Goal: Task Accomplishment & Management: Use online tool/utility

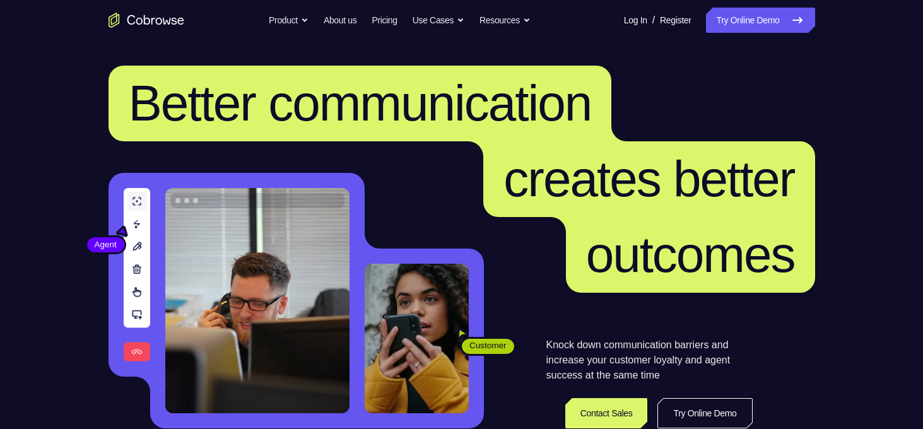
scroll to position [126, 0]
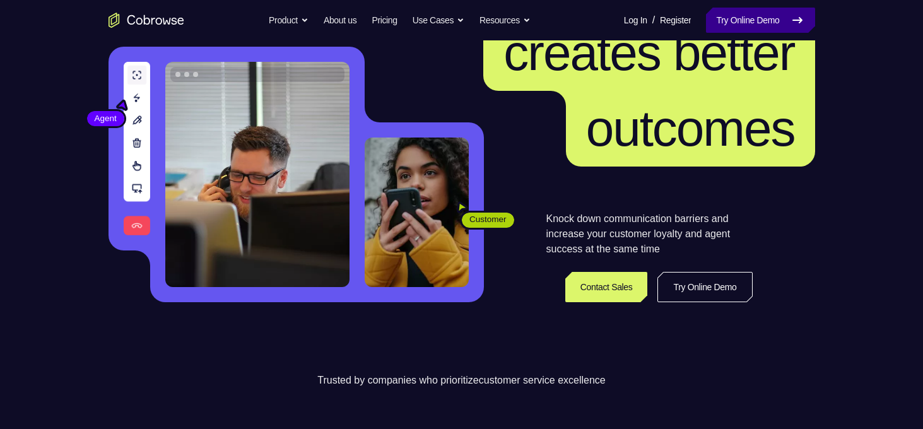
click at [749, 9] on link "Try Online Demo" at bounding box center [760, 20] width 109 height 25
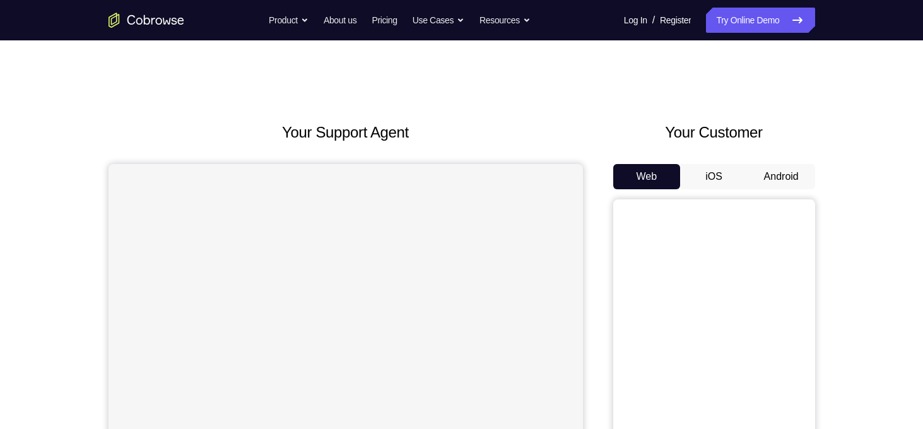
click at [760, 172] on button "Android" at bounding box center [782, 176] width 68 height 25
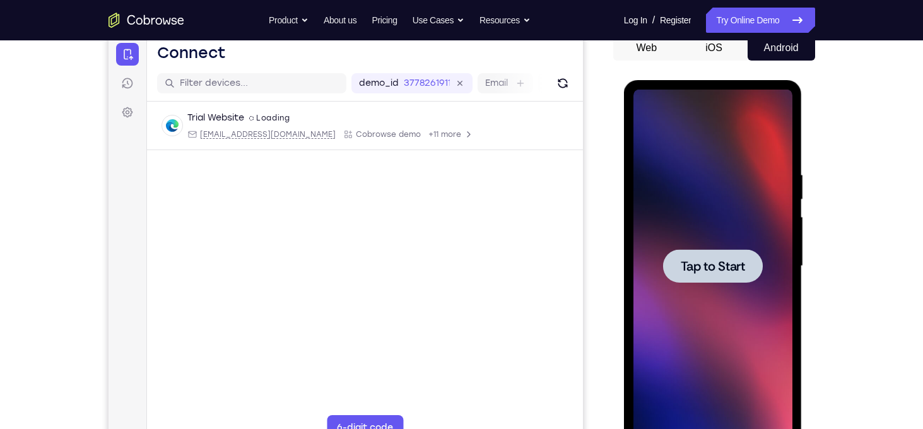
click at [718, 263] on span "Tap to Start" at bounding box center [713, 266] width 64 height 13
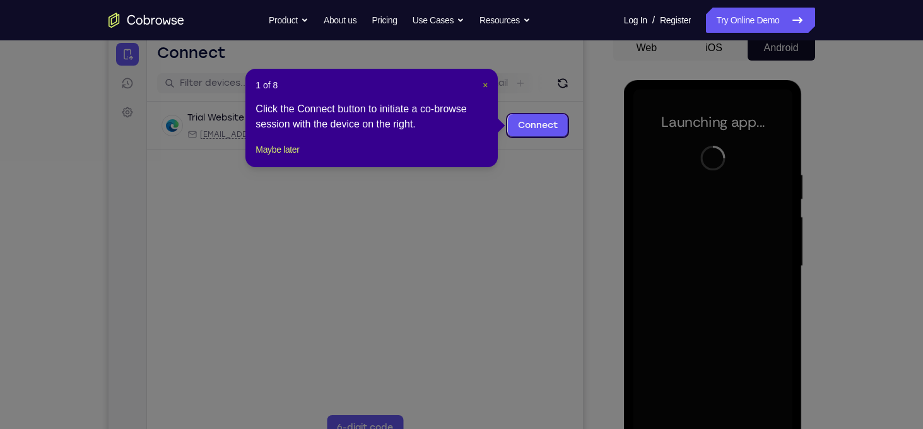
click at [486, 86] on span "×" at bounding box center [485, 85] width 5 height 10
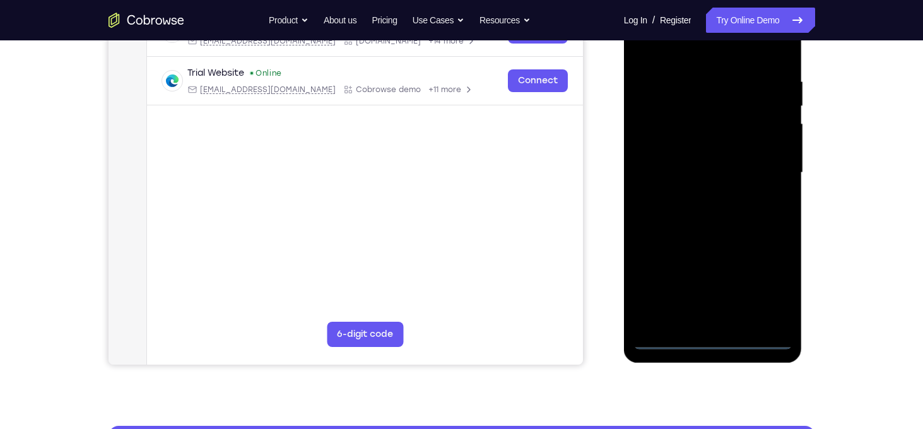
scroll to position [216, 0]
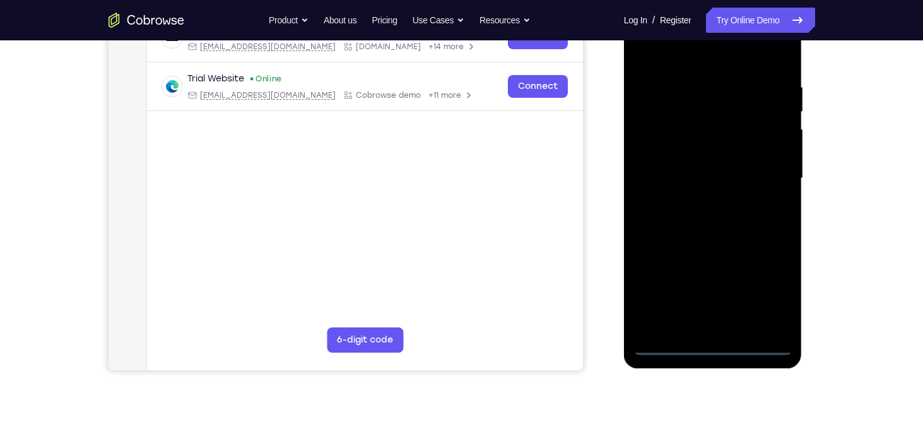
click at [710, 348] on div at bounding box center [712, 178] width 159 height 353
click at [756, 347] on div at bounding box center [712, 178] width 159 height 353
drag, startPoint x: 729, startPoint y: 244, endPoint x: 610, endPoint y: 246, distance: 119.3
click at [624, 246] on html "Online web based iOS Simulators and Android Emulators. Run iPhone, iPad, Mobile…" at bounding box center [714, 181] width 180 height 379
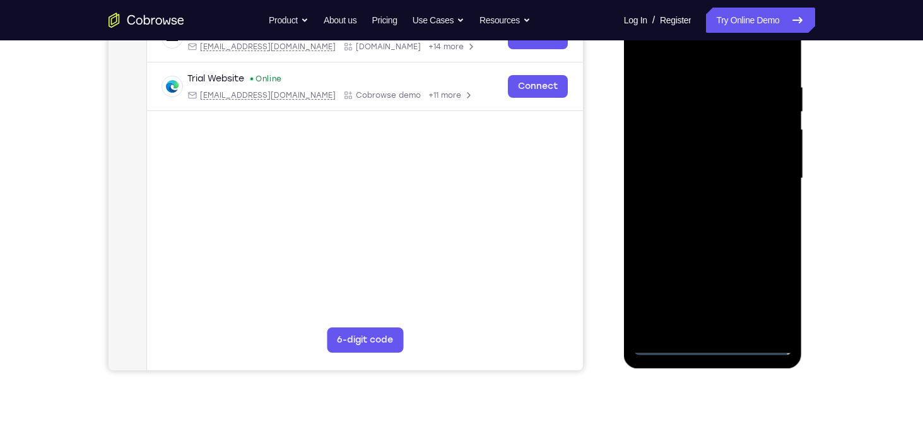
drag, startPoint x: 683, startPoint y: 221, endPoint x: 697, endPoint y: 73, distance: 148.2
click at [697, 73] on div at bounding box center [712, 178] width 159 height 353
drag, startPoint x: 731, startPoint y: 237, endPoint x: 741, endPoint y: 32, distance: 205.3
click at [741, 32] on div at bounding box center [712, 178] width 159 height 353
click at [763, 296] on div at bounding box center [712, 178] width 159 height 353
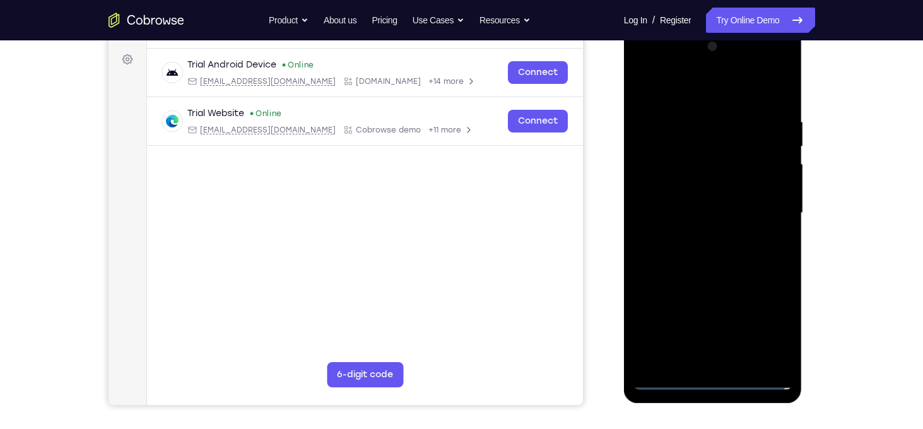
scroll to position [182, 0]
drag, startPoint x: 869, startPoint y: 160, endPoint x: 869, endPoint y: 126, distance: 34.1
click at [869, 126] on div "Your Support Agent Your Customer Web iOS Android Next Steps We’d be happy to gi…" at bounding box center [461, 275] width 923 height 832
drag, startPoint x: 867, startPoint y: 132, endPoint x: 872, endPoint y: 103, distance: 29.5
click at [872, 103] on div "Your Support Agent Your Customer Web iOS Android Next Steps We’d be happy to gi…" at bounding box center [461, 275] width 923 height 832
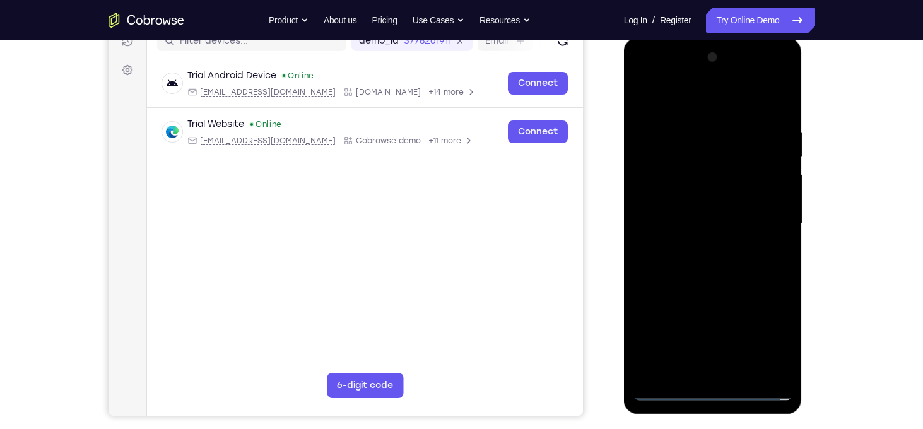
scroll to position [170, 0]
click at [719, 79] on div at bounding box center [712, 224] width 159 height 353
click at [714, 103] on div at bounding box center [712, 224] width 159 height 353
click at [786, 78] on div at bounding box center [712, 224] width 159 height 353
click at [765, 134] on div at bounding box center [712, 224] width 159 height 353
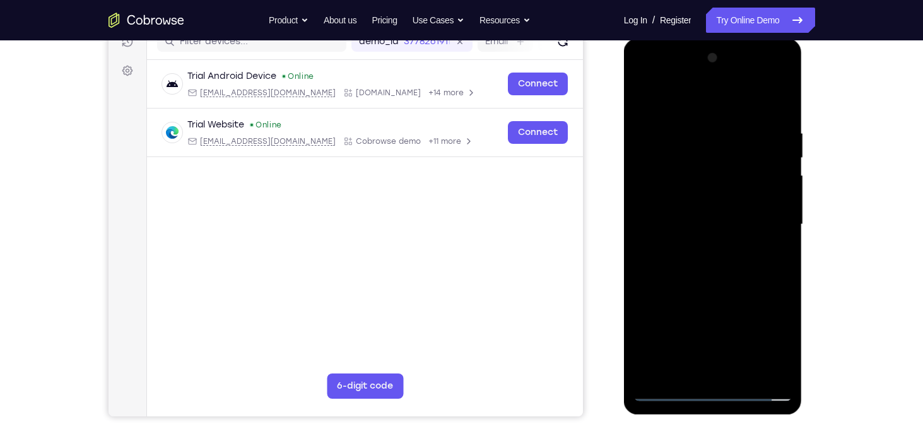
click at [700, 76] on div at bounding box center [712, 224] width 159 height 353
click at [761, 117] on div at bounding box center [712, 224] width 159 height 353
click at [780, 81] on div at bounding box center [712, 224] width 159 height 353
click at [741, 134] on div at bounding box center [712, 224] width 159 height 353
click at [730, 74] on div at bounding box center [712, 224] width 159 height 353
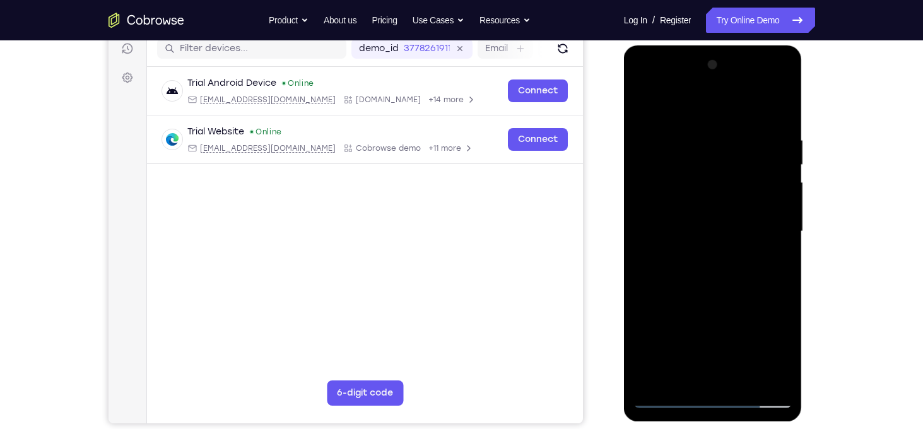
scroll to position [163, 0]
click at [689, 139] on div at bounding box center [712, 232] width 159 height 353
click at [696, 132] on div at bounding box center [712, 232] width 159 height 353
drag, startPoint x: 685, startPoint y: 112, endPoint x: 634, endPoint y: 107, distance: 51.4
click at [634, 107] on div at bounding box center [712, 232] width 159 height 353
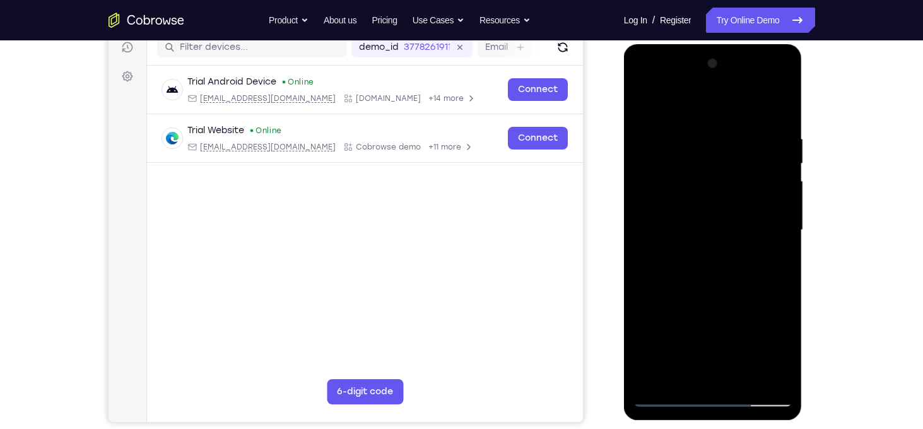
scroll to position [162, 0]
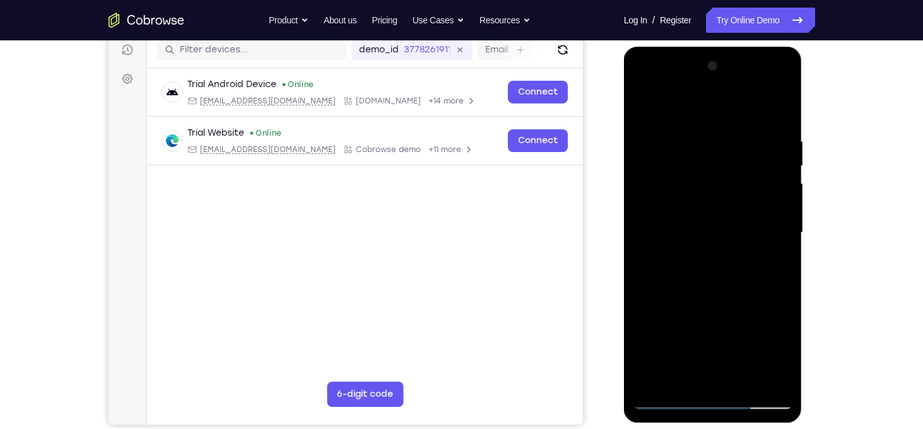
click at [773, 127] on div at bounding box center [712, 232] width 159 height 353
click at [704, 102] on div at bounding box center [712, 232] width 159 height 353
click at [644, 151] on div at bounding box center [712, 232] width 159 height 353
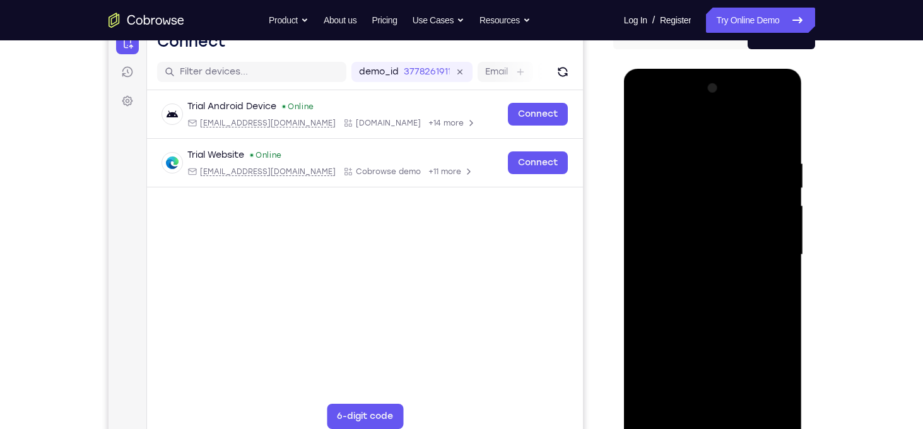
scroll to position [139, 0]
click at [702, 153] on div at bounding box center [712, 255] width 159 height 353
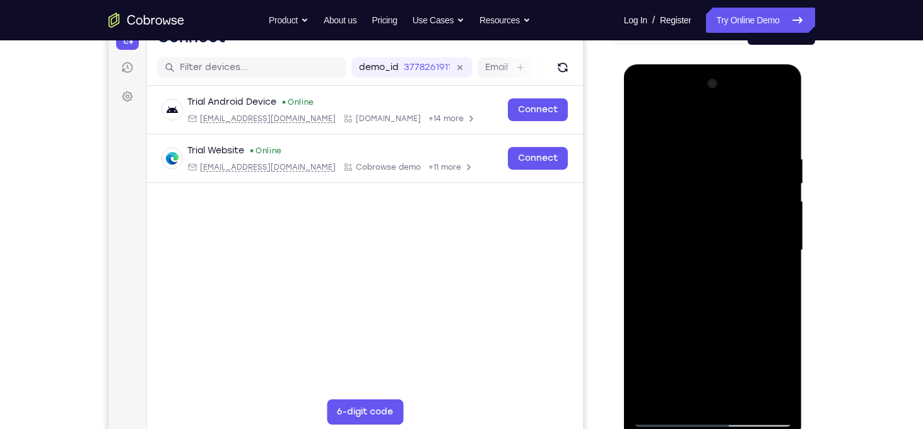
scroll to position [144, 0]
click at [784, 103] on div at bounding box center [712, 250] width 159 height 353
click at [731, 173] on div at bounding box center [712, 250] width 159 height 353
click at [727, 99] on div at bounding box center [712, 250] width 159 height 353
click at [667, 211] on div at bounding box center [712, 250] width 159 height 353
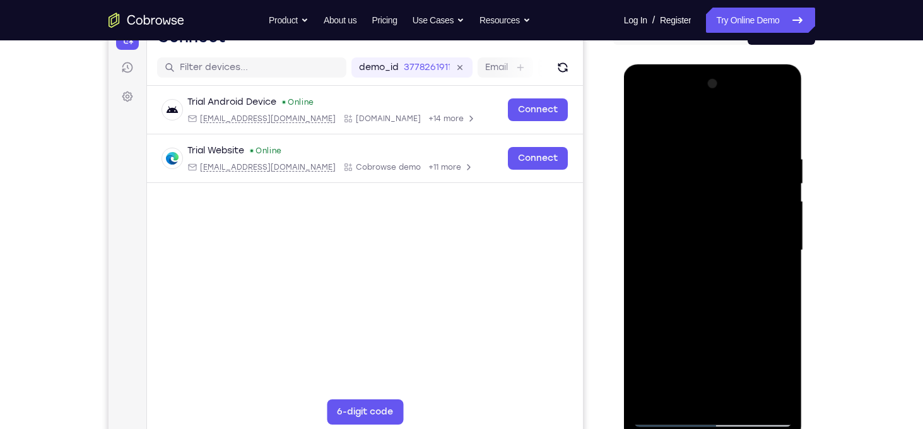
click at [784, 121] on div at bounding box center [712, 250] width 159 height 353
click at [719, 143] on div at bounding box center [712, 250] width 159 height 353
click at [703, 157] on div at bounding box center [712, 250] width 159 height 353
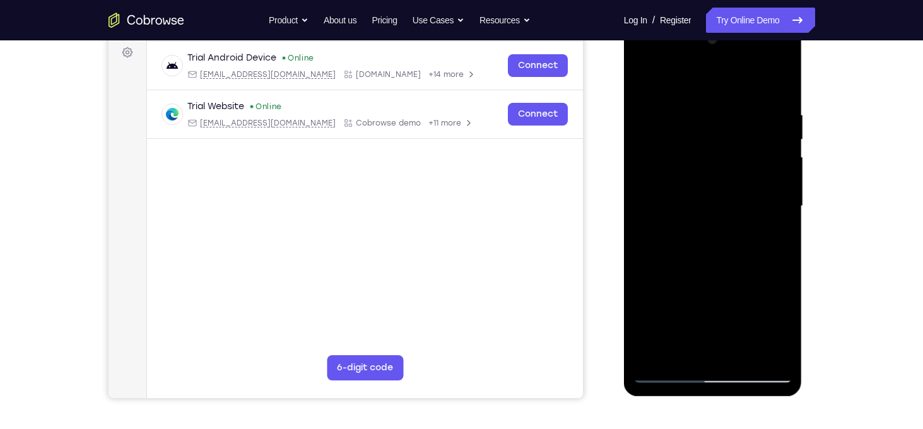
scroll to position [188, 0]
drag, startPoint x: 739, startPoint y: 213, endPoint x: 740, endPoint y: 196, distance: 17.7
click at [740, 196] on div at bounding box center [712, 206] width 159 height 353
drag, startPoint x: 712, startPoint y: 222, endPoint x: 685, endPoint y: 226, distance: 27.4
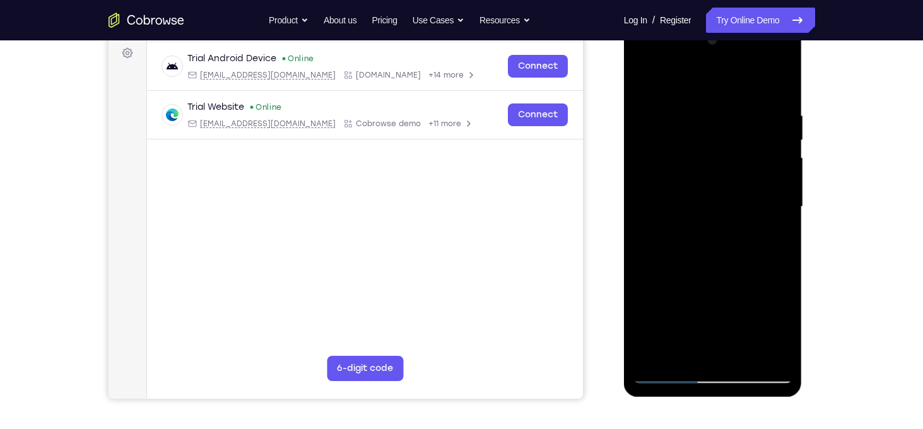
click at [685, 226] on div at bounding box center [712, 206] width 159 height 353
click at [726, 223] on div at bounding box center [712, 206] width 159 height 353
click at [640, 268] on div at bounding box center [712, 206] width 159 height 353
click at [672, 264] on div at bounding box center [712, 206] width 159 height 353
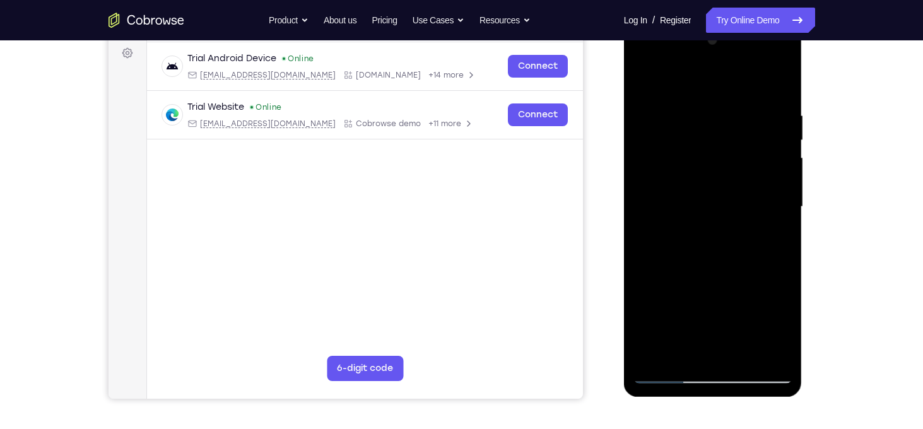
click at [690, 227] on div at bounding box center [712, 206] width 159 height 353
click at [695, 247] on div at bounding box center [712, 206] width 159 height 353
click at [691, 261] on div at bounding box center [712, 206] width 159 height 353
click at [705, 261] on div at bounding box center [712, 206] width 159 height 353
click at [738, 244] on div at bounding box center [712, 206] width 159 height 353
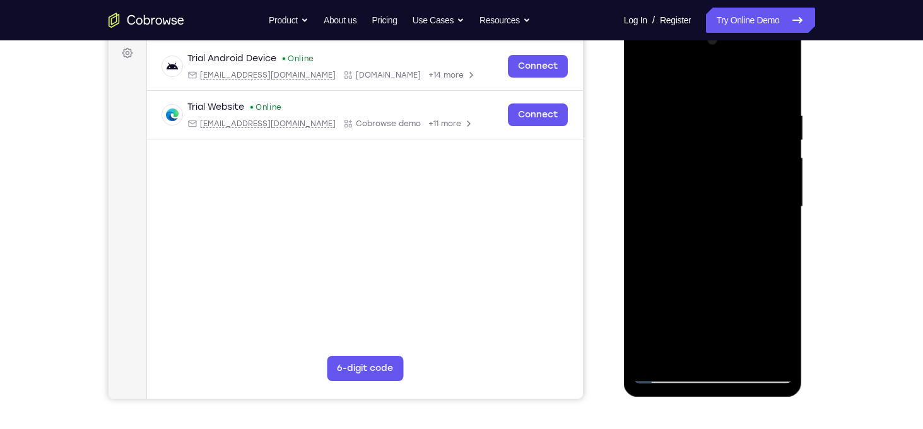
click at [750, 253] on div at bounding box center [712, 206] width 159 height 353
click at [717, 266] on div at bounding box center [712, 206] width 159 height 353
click at [711, 267] on div at bounding box center [712, 206] width 159 height 353
click at [711, 256] on div at bounding box center [712, 206] width 159 height 353
click at [707, 266] on div at bounding box center [712, 206] width 159 height 353
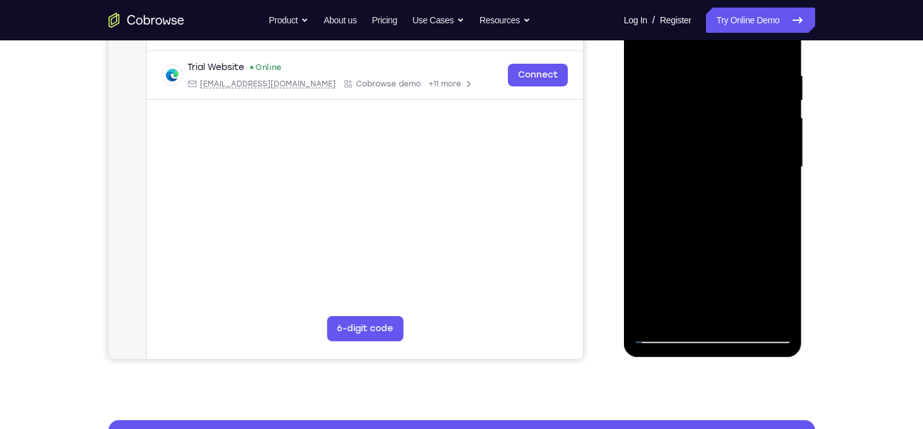
scroll to position [226, 0]
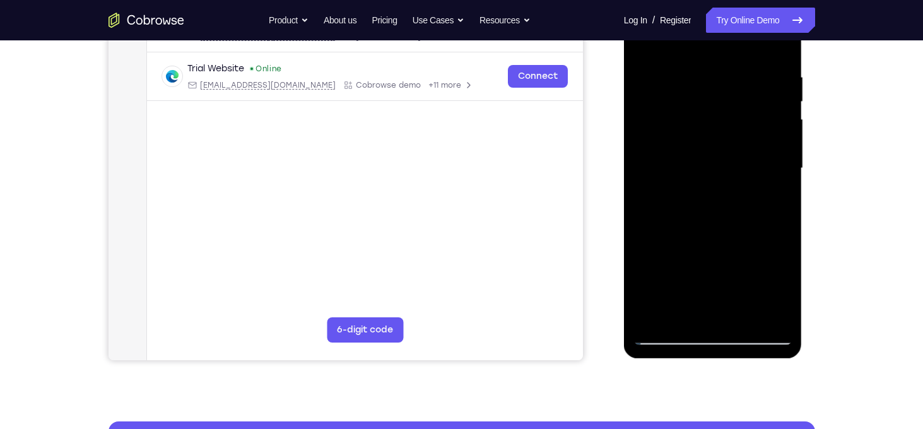
click at [691, 321] on div at bounding box center [712, 168] width 159 height 353
click at [778, 52] on div at bounding box center [712, 168] width 159 height 353
click at [714, 184] on div at bounding box center [712, 168] width 159 height 353
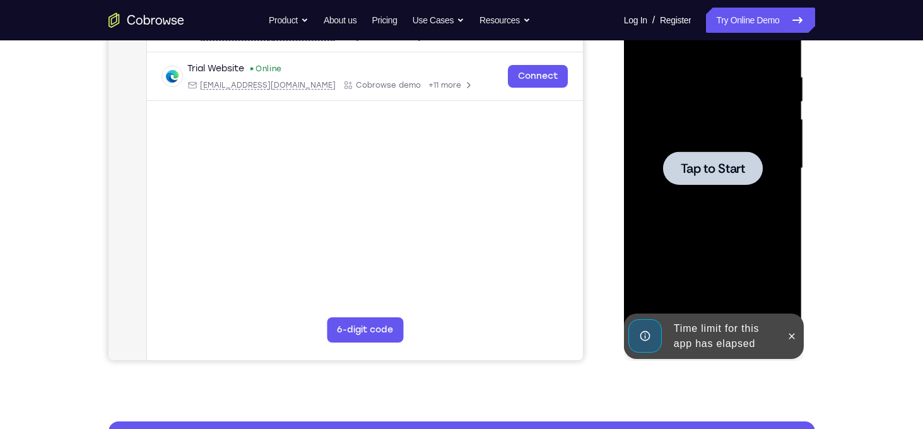
click at [743, 173] on span "Tap to Start" at bounding box center [713, 168] width 64 height 13
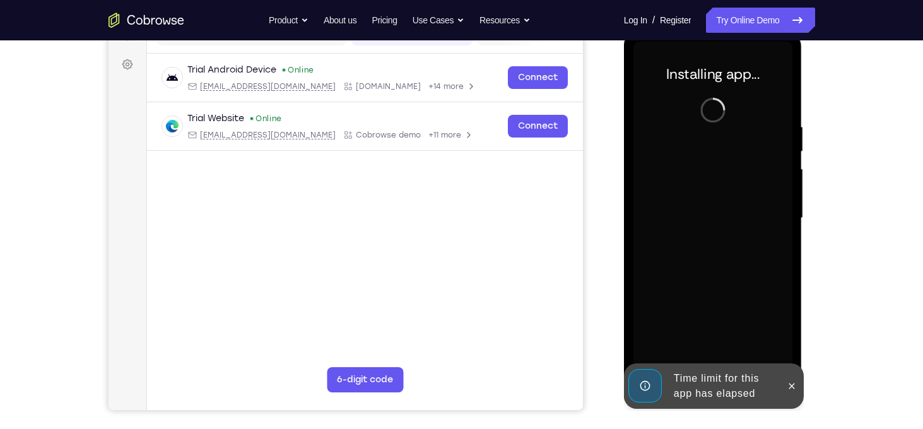
scroll to position [173, 0]
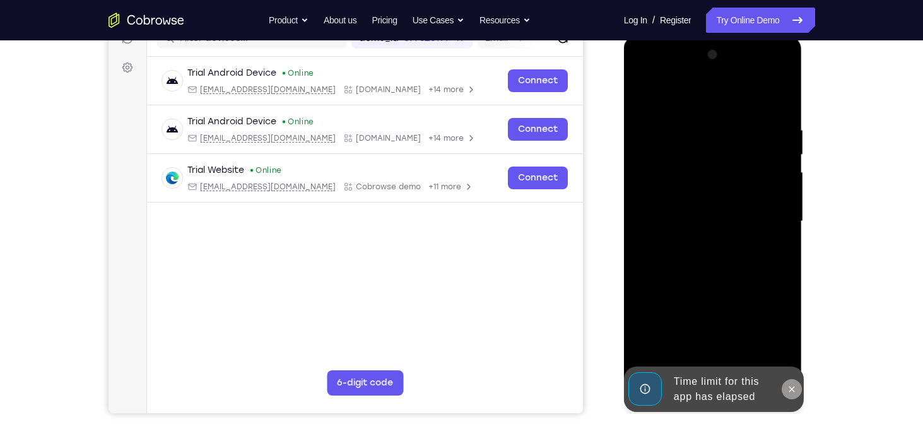
click at [790, 386] on icon at bounding box center [792, 389] width 10 height 10
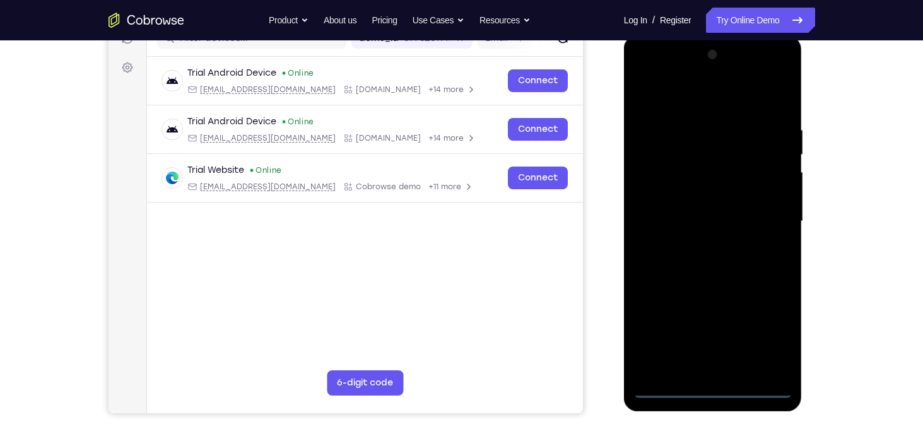
click at [707, 390] on div at bounding box center [712, 221] width 159 height 353
click at [772, 329] on div at bounding box center [712, 221] width 159 height 353
click at [783, 72] on div at bounding box center [712, 221] width 159 height 353
click at [754, 91] on div at bounding box center [712, 221] width 159 height 353
click at [736, 75] on div at bounding box center [712, 221] width 159 height 353
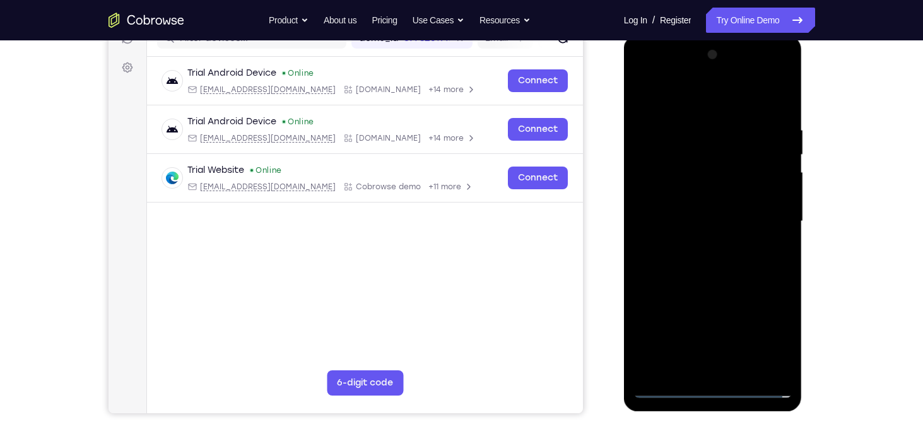
click at [657, 184] on div at bounding box center [712, 221] width 159 height 353
click at [779, 93] on div at bounding box center [712, 221] width 159 height 353
click at [729, 112] on div at bounding box center [712, 221] width 159 height 353
click at [713, 129] on div at bounding box center [712, 221] width 159 height 353
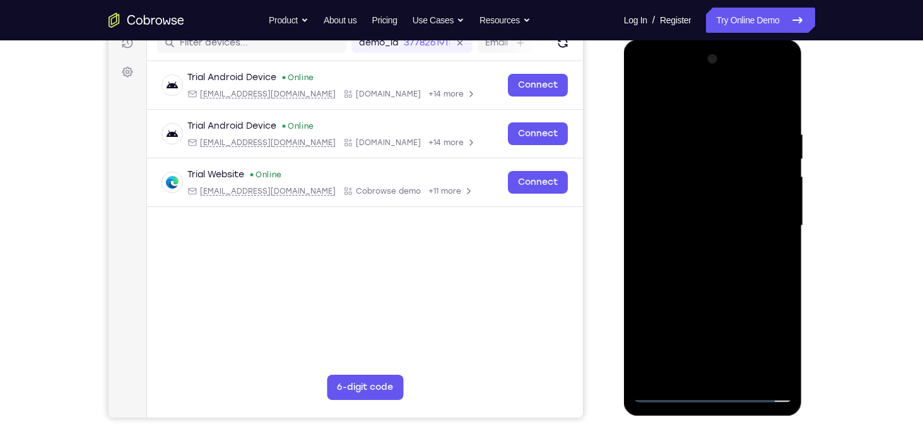
scroll to position [170, 0]
drag, startPoint x: 715, startPoint y: 236, endPoint x: 739, endPoint y: 144, distance: 94.6
click at [739, 144] on div at bounding box center [712, 225] width 159 height 353
drag, startPoint x: 734, startPoint y: 239, endPoint x: 731, endPoint y: 160, distance: 78.9
click at [731, 160] on div at bounding box center [712, 225] width 159 height 353
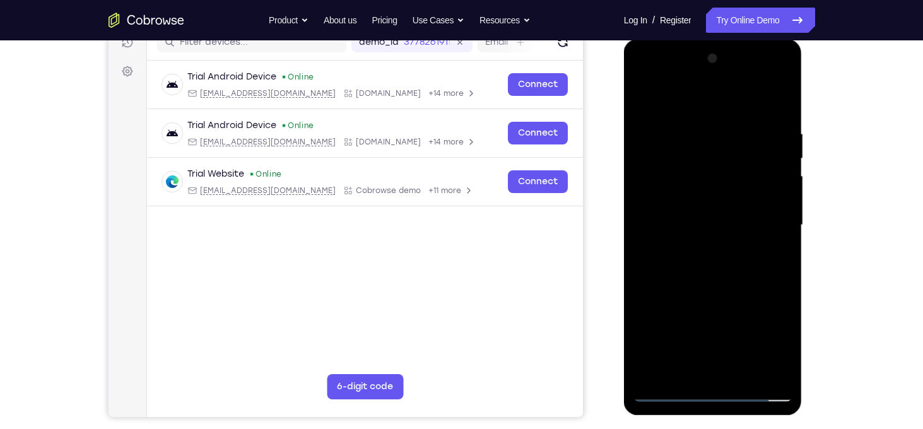
drag, startPoint x: 741, startPoint y: 274, endPoint x: 751, endPoint y: 259, distance: 18.2
click at [751, 259] on div at bounding box center [712, 225] width 159 height 353
click at [751, 329] on div at bounding box center [712, 225] width 159 height 353
click at [714, 246] on div at bounding box center [712, 225] width 159 height 353
click at [779, 284] on div at bounding box center [712, 225] width 159 height 353
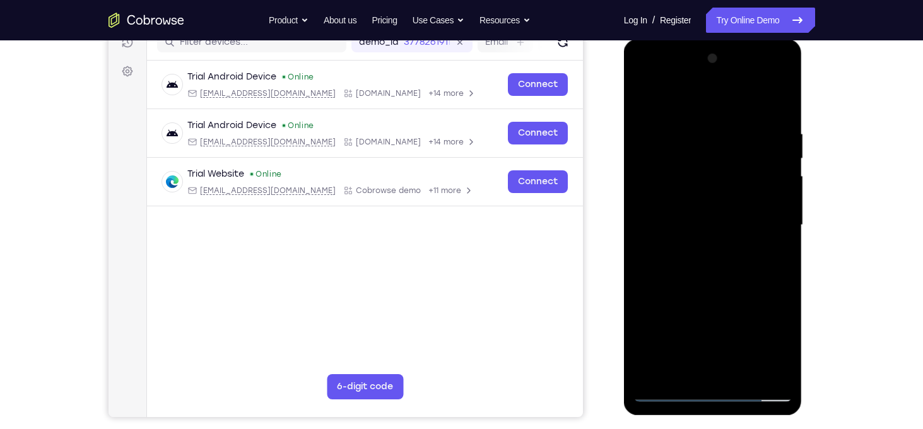
click at [667, 263] on div at bounding box center [712, 225] width 159 height 353
drag, startPoint x: 659, startPoint y: 283, endPoint x: 665, endPoint y: 283, distance: 6.3
click at [665, 283] on div at bounding box center [712, 225] width 159 height 353
drag, startPoint x: 666, startPoint y: 283, endPoint x: 672, endPoint y: 281, distance: 6.8
click at [672, 281] on div at bounding box center [712, 225] width 159 height 353
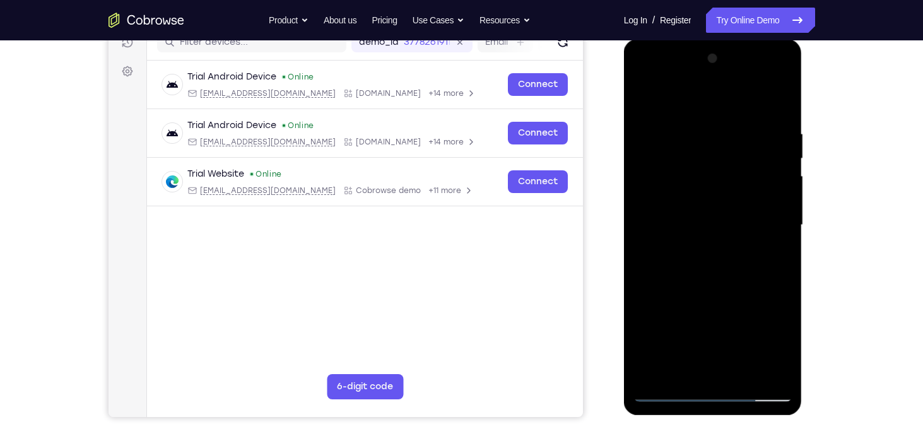
click at [684, 262] on div at bounding box center [712, 225] width 159 height 353
click at [679, 282] on div at bounding box center [712, 225] width 159 height 353
click at [687, 281] on div at bounding box center [712, 225] width 159 height 353
click at [701, 281] on div at bounding box center [712, 225] width 159 height 353
click at [718, 256] on div at bounding box center [712, 225] width 159 height 353
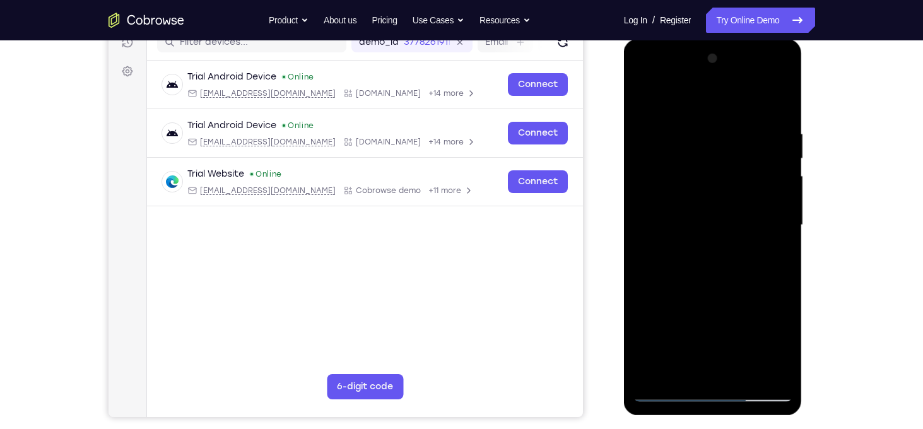
click at [706, 282] on div at bounding box center [712, 225] width 159 height 353
click at [709, 283] on div at bounding box center [712, 225] width 159 height 353
click at [717, 282] on div at bounding box center [712, 225] width 159 height 353
click at [723, 279] on div at bounding box center [712, 225] width 159 height 353
click at [668, 397] on div at bounding box center [712, 225] width 159 height 353
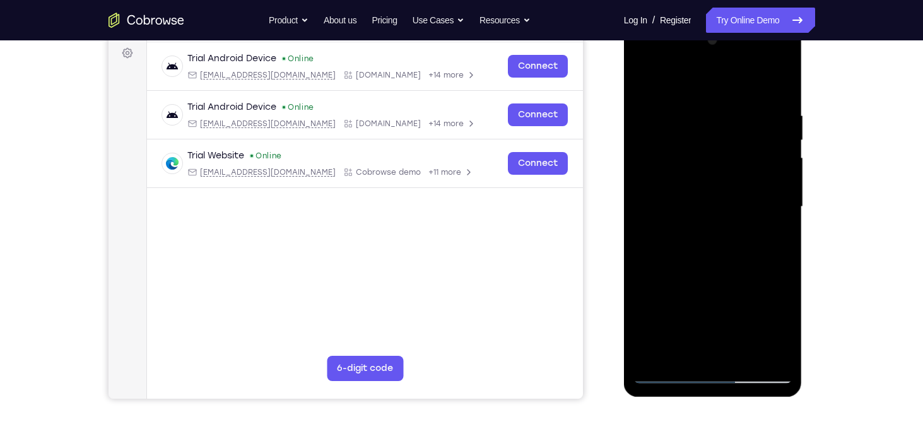
scroll to position [192, 0]
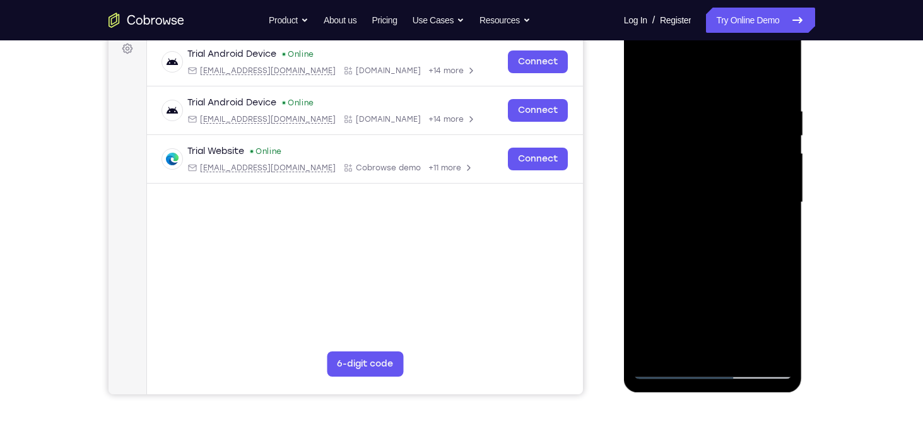
click at [732, 150] on div at bounding box center [712, 202] width 159 height 353
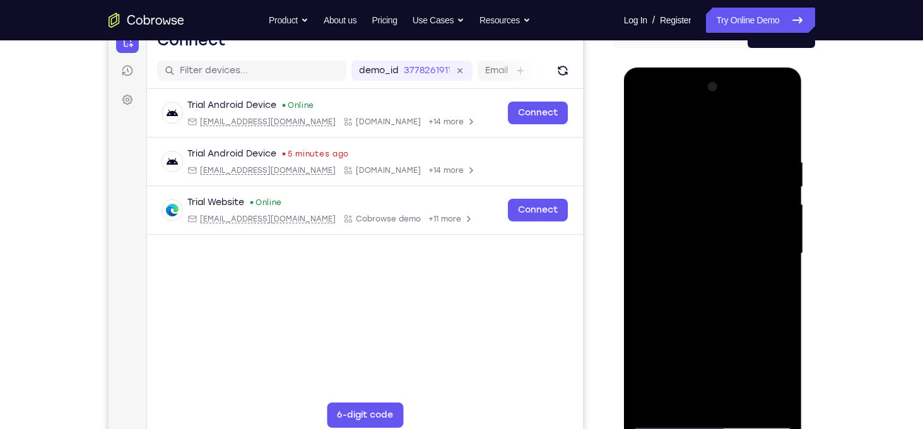
scroll to position [143, 0]
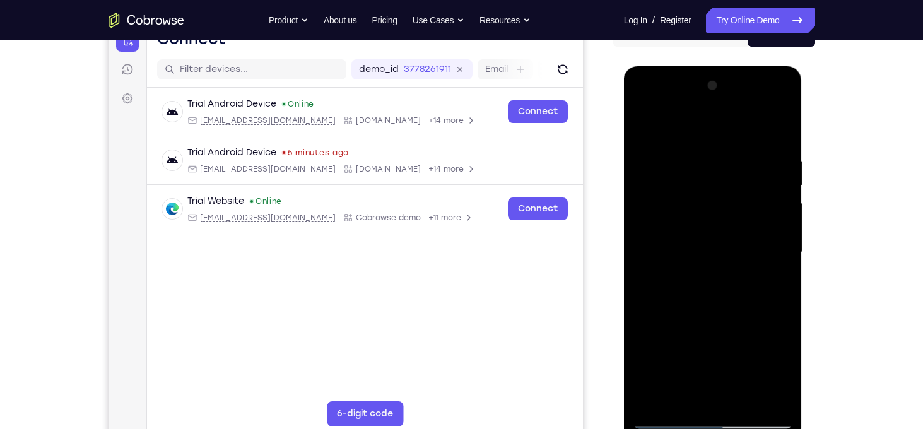
click at [715, 274] on div at bounding box center [712, 252] width 159 height 353
click at [774, 299] on div at bounding box center [712, 252] width 159 height 353
click at [789, 305] on div at bounding box center [712, 252] width 159 height 353
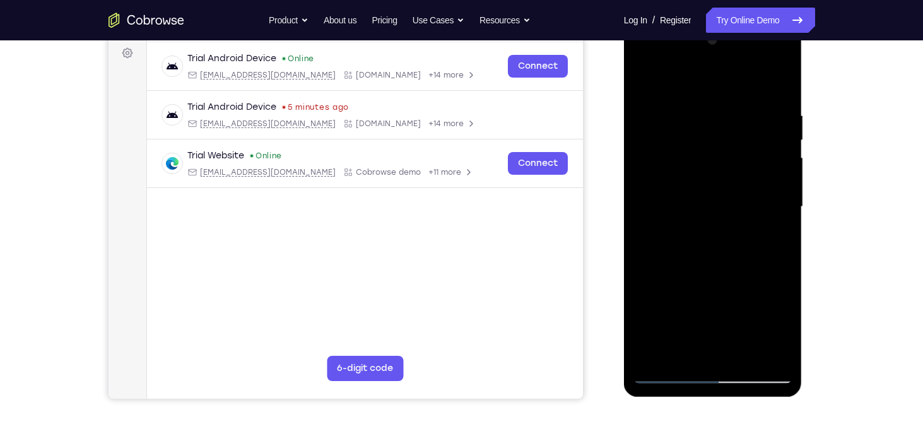
scroll to position [168, 0]
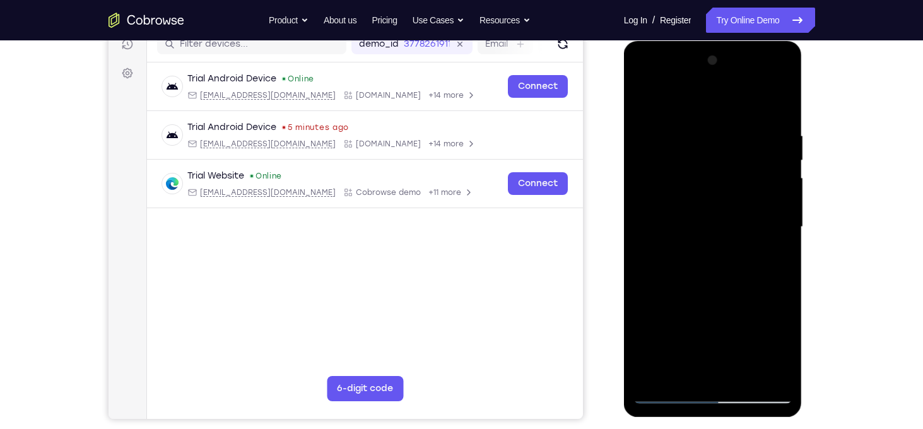
click at [746, 302] on div at bounding box center [712, 226] width 159 height 353
click at [643, 391] on div at bounding box center [712, 226] width 159 height 353
drag, startPoint x: 685, startPoint y: 279, endPoint x: 660, endPoint y: 286, distance: 25.4
click at [660, 286] on div at bounding box center [712, 226] width 159 height 353
click at [667, 285] on div at bounding box center [712, 226] width 159 height 353
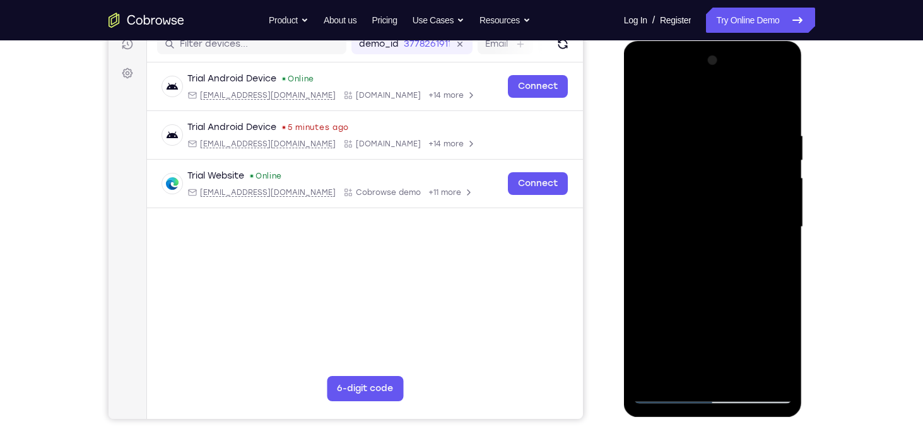
click at [673, 285] on div at bounding box center [712, 226] width 159 height 353
click at [678, 284] on div at bounding box center [712, 226] width 159 height 353
click at [682, 283] on div at bounding box center [712, 226] width 159 height 353
click at [692, 286] on div at bounding box center [712, 226] width 159 height 353
click at [695, 286] on div at bounding box center [712, 226] width 159 height 353
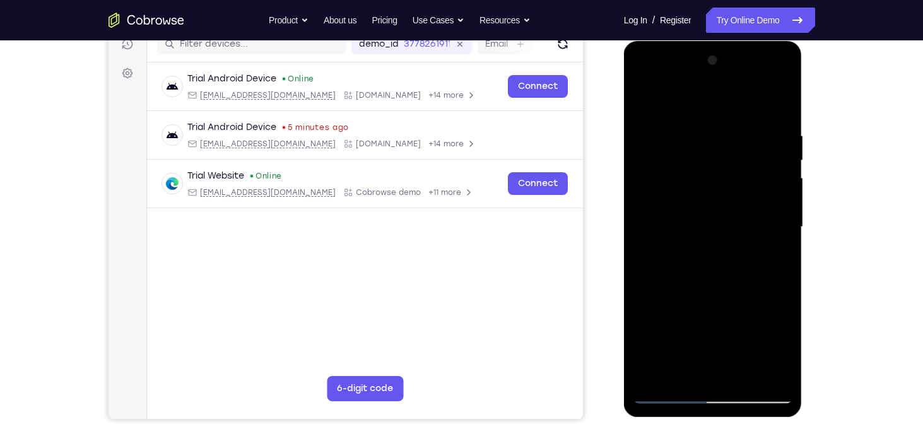
click at [705, 284] on div at bounding box center [712, 226] width 159 height 353
click at [708, 282] on div at bounding box center [712, 226] width 159 height 353
click at [712, 279] on div at bounding box center [712, 226] width 159 height 353
click at [719, 284] on div at bounding box center [712, 226] width 159 height 353
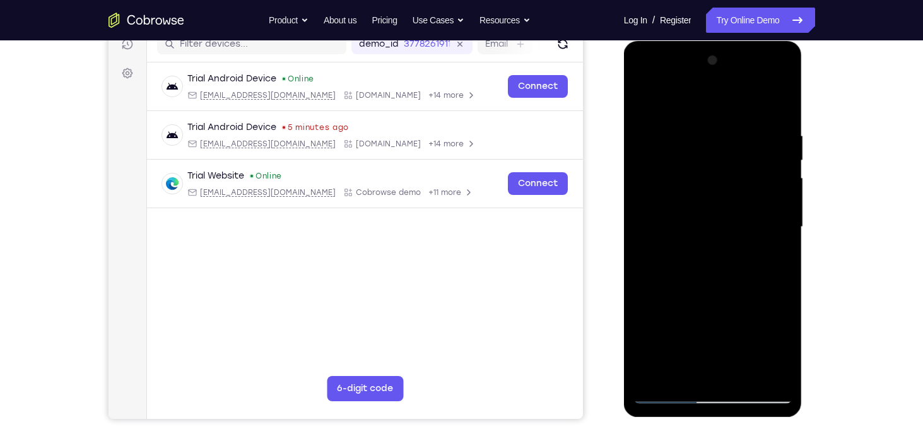
drag, startPoint x: 700, startPoint y: 334, endPoint x: 719, endPoint y: 88, distance: 247.5
click at [719, 88] on div at bounding box center [712, 226] width 159 height 353
drag, startPoint x: 705, startPoint y: 298, endPoint x: 699, endPoint y: 209, distance: 89.8
click at [699, 209] on div at bounding box center [712, 226] width 159 height 353
drag, startPoint x: 728, startPoint y: 284, endPoint x: 712, endPoint y: 141, distance: 143.5
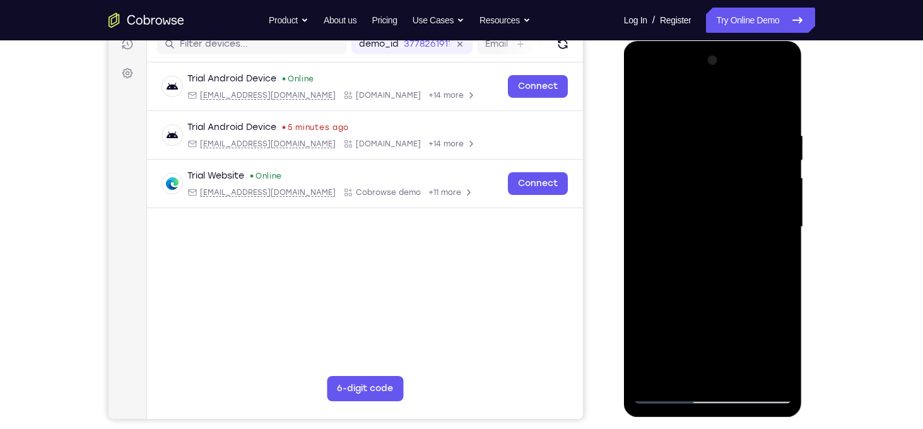
click at [712, 141] on div at bounding box center [712, 226] width 159 height 353
drag, startPoint x: 727, startPoint y: 293, endPoint x: 723, endPoint y: 221, distance: 72.1
click at [723, 221] on div at bounding box center [712, 226] width 159 height 353
drag, startPoint x: 692, startPoint y: 304, endPoint x: 692, endPoint y: 248, distance: 56.1
click at [692, 248] on div at bounding box center [712, 226] width 159 height 353
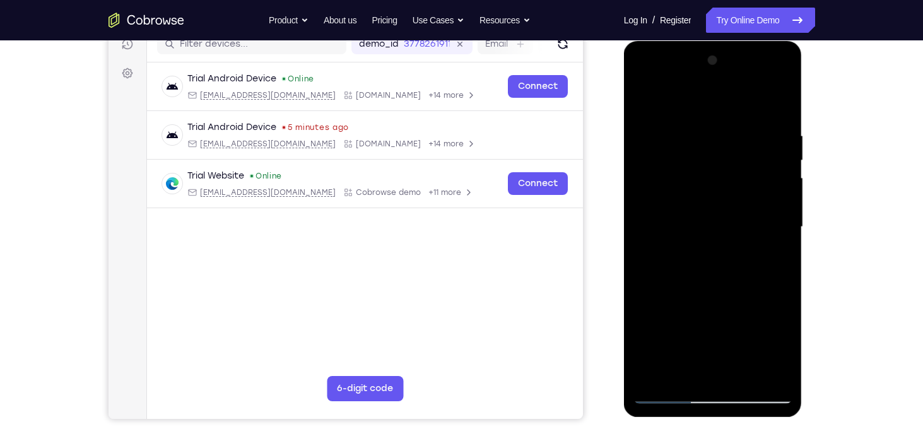
click at [692, 248] on div at bounding box center [712, 226] width 159 height 353
click at [777, 105] on div at bounding box center [712, 226] width 159 height 353
click at [733, 255] on div at bounding box center [712, 226] width 159 height 353
click at [683, 285] on div at bounding box center [712, 226] width 159 height 353
click at [705, 245] on div at bounding box center [712, 226] width 159 height 353
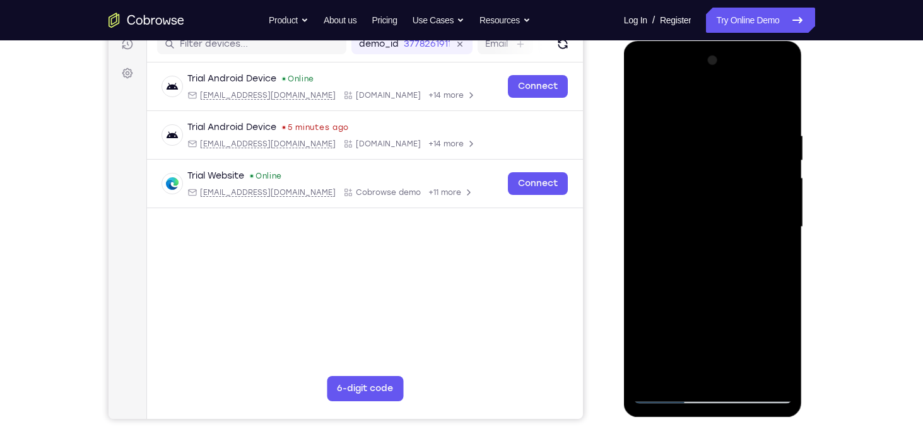
click at [677, 388] on div at bounding box center [712, 226] width 159 height 353
click at [667, 393] on div at bounding box center [712, 226] width 159 height 353
drag, startPoint x: 693, startPoint y: 287, endPoint x: 703, endPoint y: 126, distance: 161.8
click at [703, 126] on div at bounding box center [712, 226] width 159 height 353
click at [720, 241] on div at bounding box center [712, 226] width 159 height 353
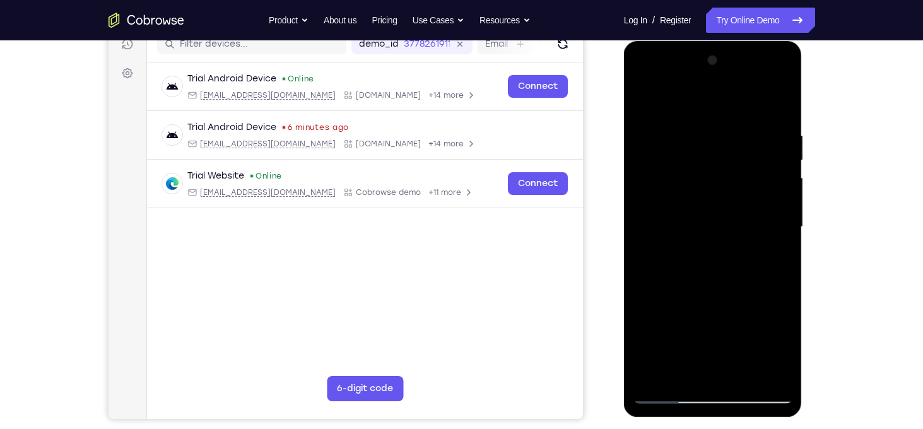
click at [705, 243] on div at bounding box center [712, 226] width 159 height 353
click at [665, 286] on div at bounding box center [712, 226] width 159 height 353
click at [674, 279] on div at bounding box center [712, 226] width 159 height 353
click at [678, 279] on div at bounding box center [712, 226] width 159 height 353
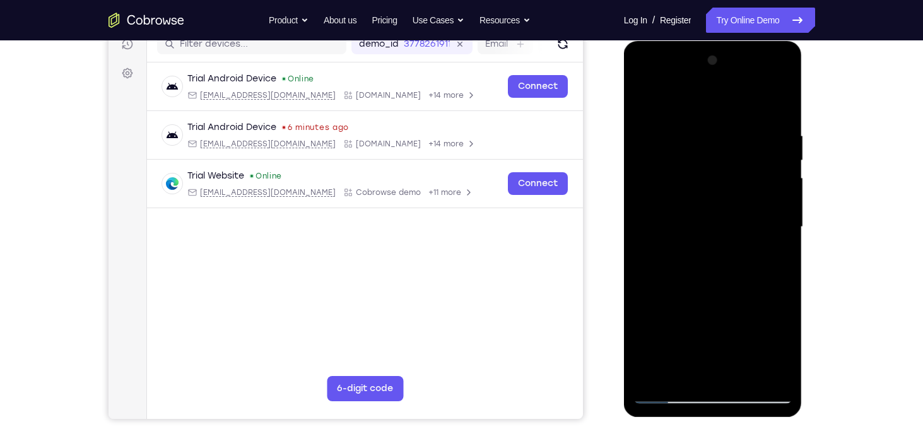
click at [715, 265] on div at bounding box center [712, 226] width 159 height 353
click at [682, 285] on div at bounding box center [712, 226] width 159 height 353
click at [686, 283] on div at bounding box center [712, 226] width 159 height 353
click at [687, 261] on div at bounding box center [712, 226] width 159 height 353
click at [697, 285] on div at bounding box center [712, 226] width 159 height 353
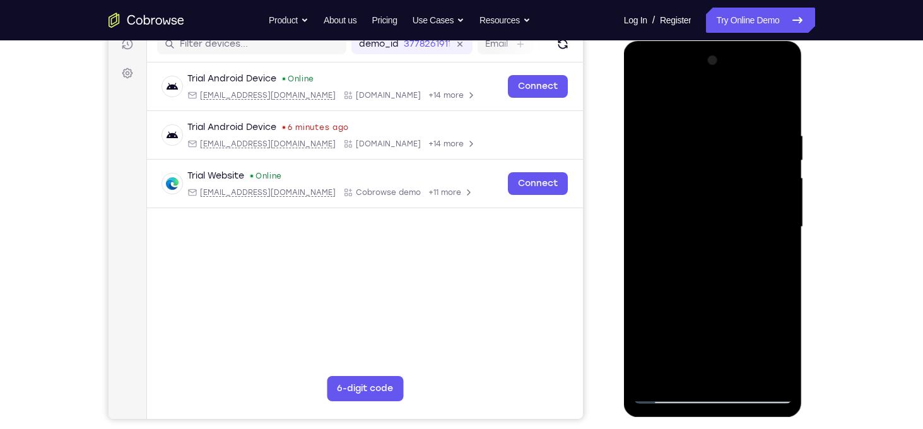
click at [714, 286] on div at bounding box center [712, 226] width 159 height 353
click at [722, 278] on div at bounding box center [712, 226] width 159 height 353
click at [719, 284] on div at bounding box center [712, 226] width 159 height 353
